Goal: Use online tool/utility: Utilize a website feature to perform a specific function

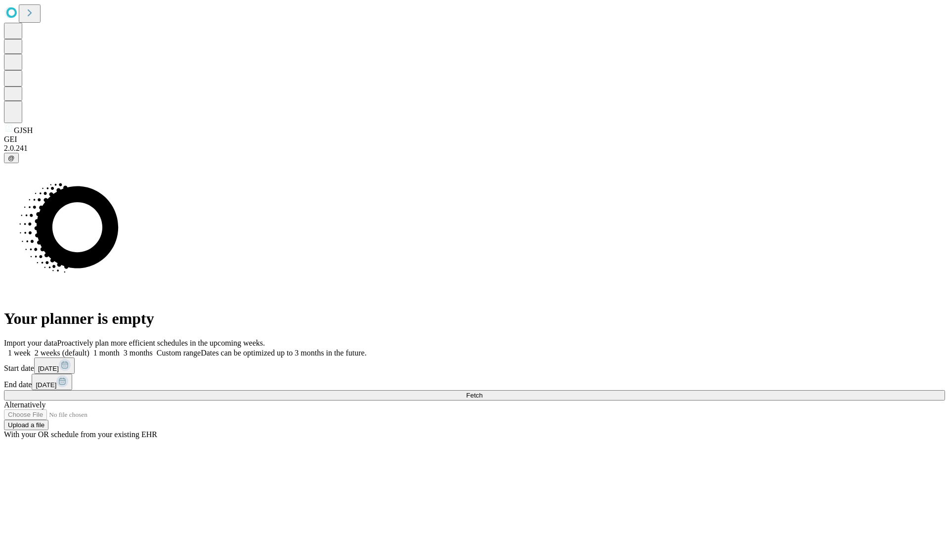
click at [483, 392] on span "Fetch" at bounding box center [474, 395] width 16 height 7
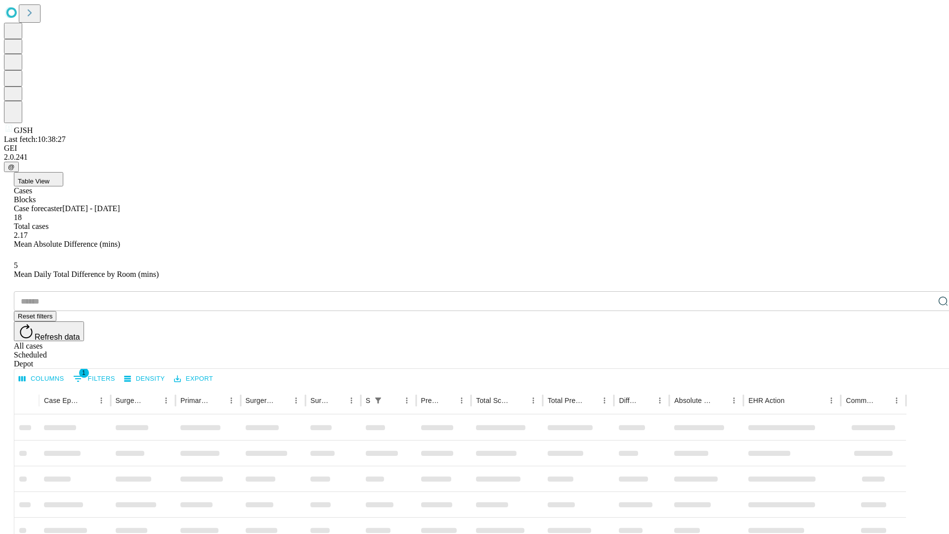
click at [49, 178] on span "Table View" at bounding box center [34, 181] width 32 height 7
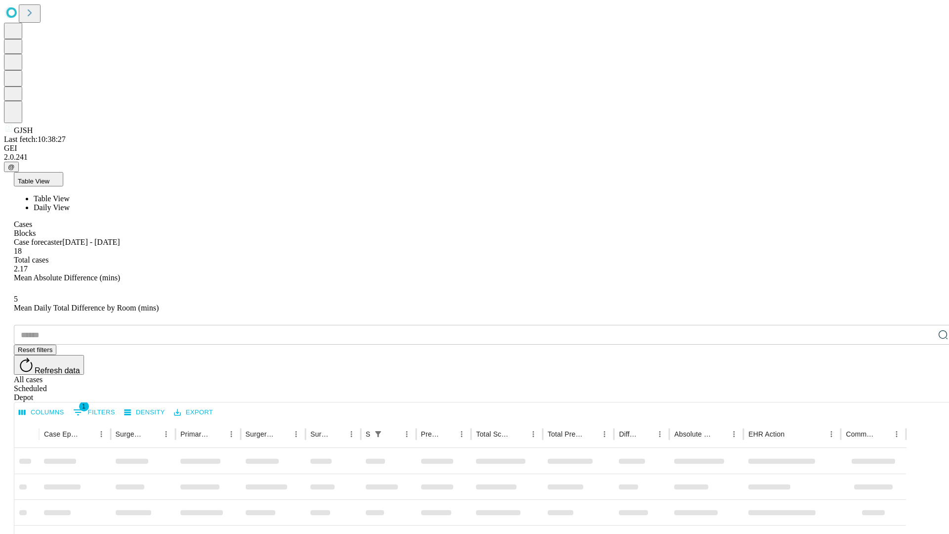
click at [70, 203] on span "Daily View" at bounding box center [52, 207] width 36 height 8
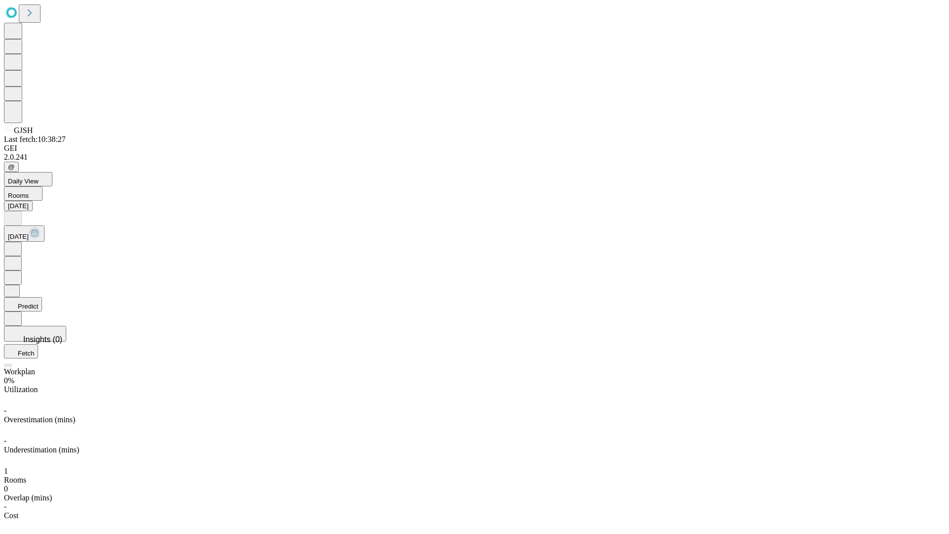
click at [42, 297] on button "Predict" at bounding box center [23, 304] width 38 height 14
